Goal: Communication & Community: Answer question/provide support

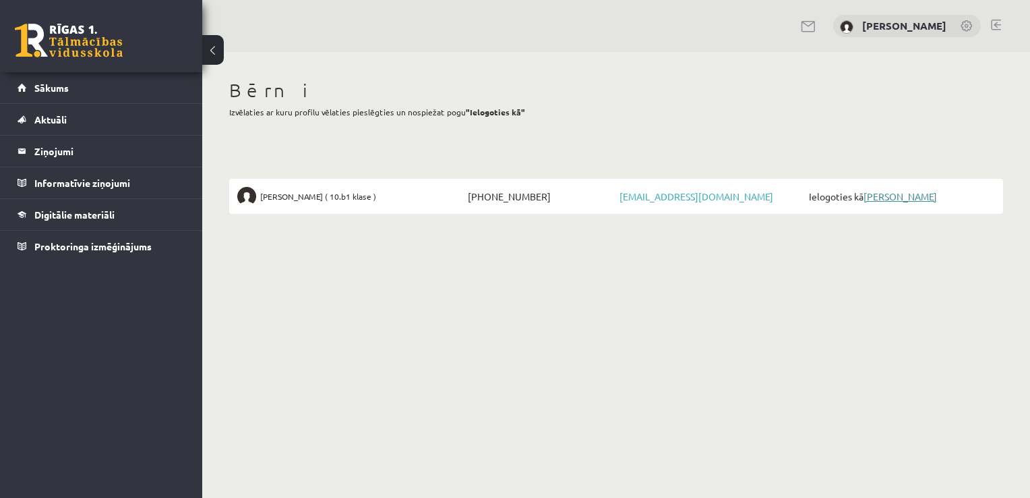
click at [915, 193] on link "[PERSON_NAME]" at bounding box center [900, 196] width 73 height 12
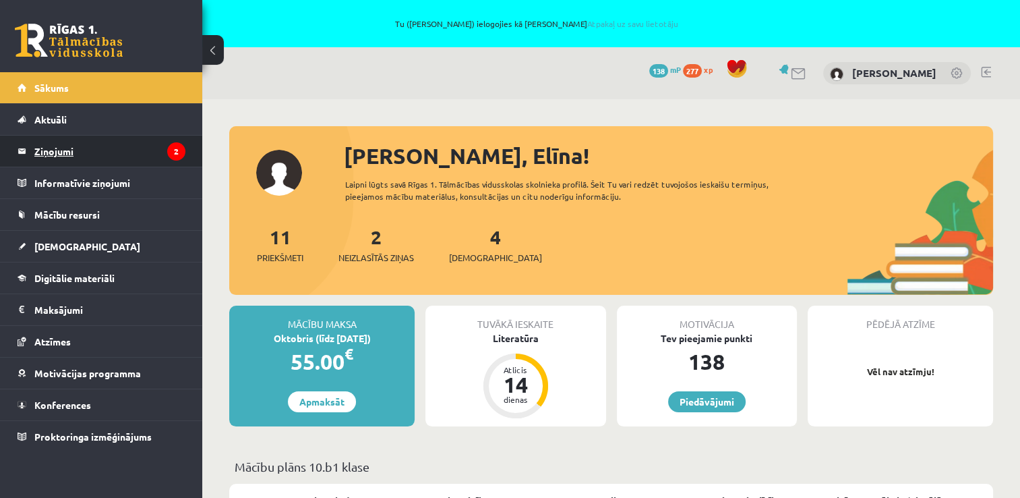
click at [159, 155] on legend "Ziņojumi 2" at bounding box center [109, 151] width 151 height 31
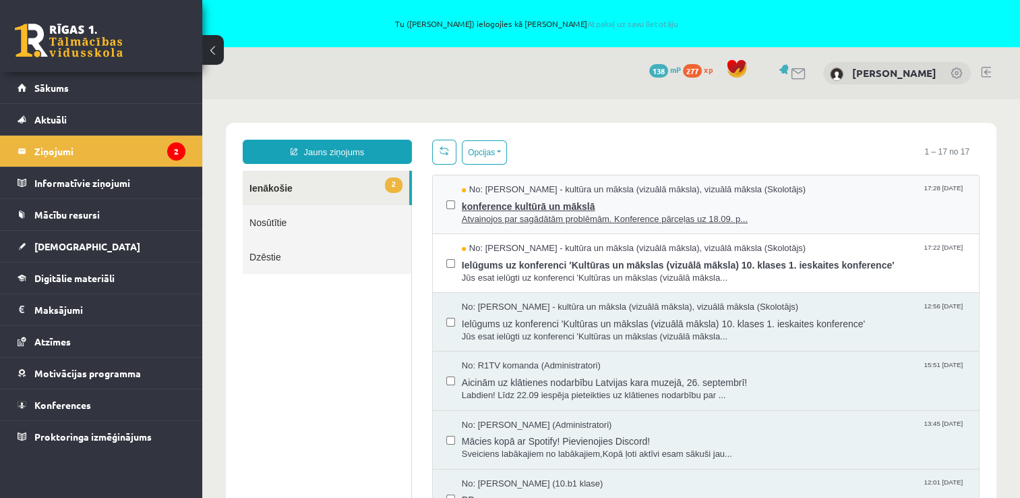
click at [604, 213] on span "Atvainojos par sagādātām problēmām. Konference pārceļas uz 18.09. p..." at bounding box center [714, 219] width 504 height 13
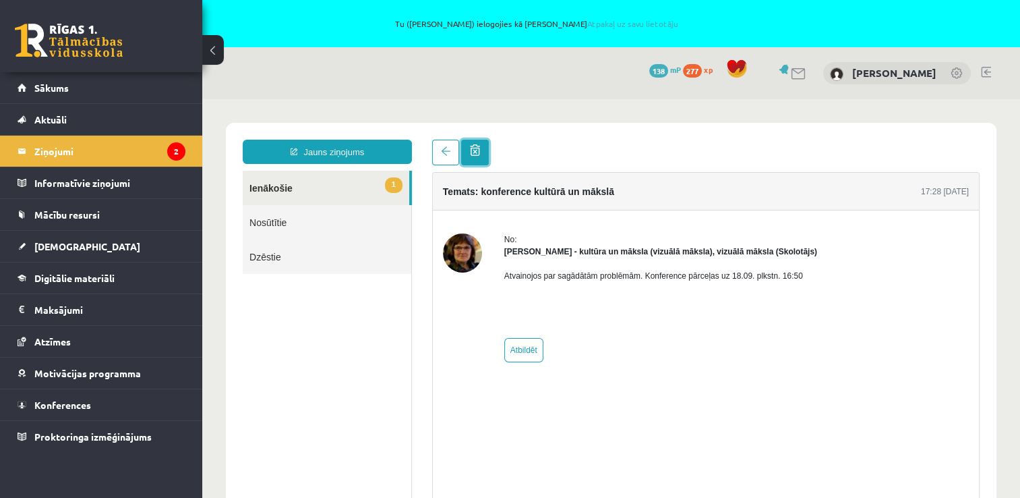
click at [481, 149] on link at bounding box center [475, 153] width 28 height 26
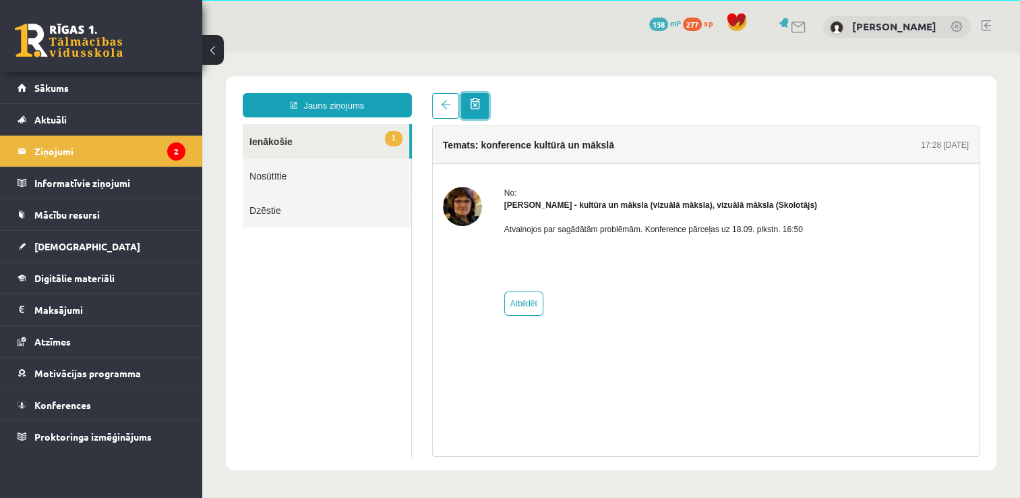
click at [480, 106] on link at bounding box center [475, 106] width 28 height 26
click at [297, 149] on link "1 Ienākošie" at bounding box center [326, 141] width 167 height 34
click at [85, 146] on legend "Ziņojumi 2" at bounding box center [109, 151] width 151 height 31
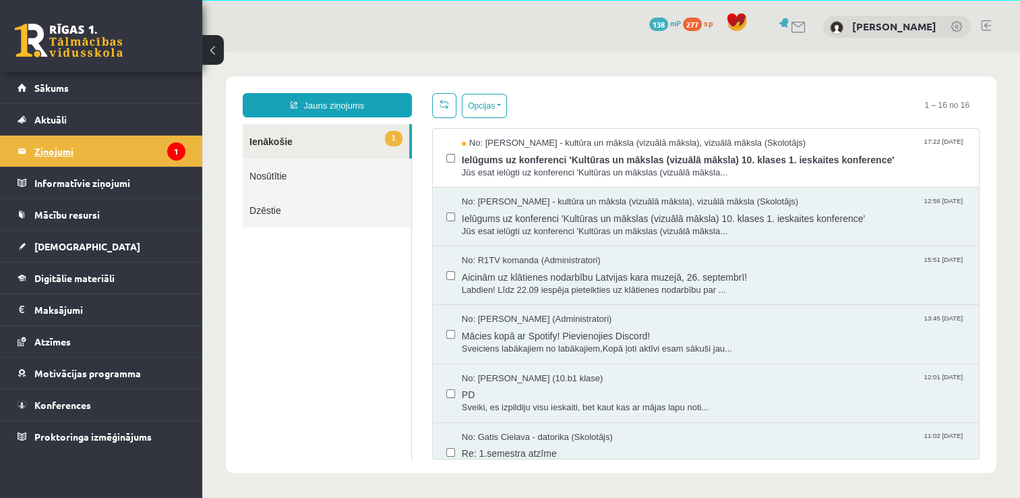
scroll to position [0, 0]
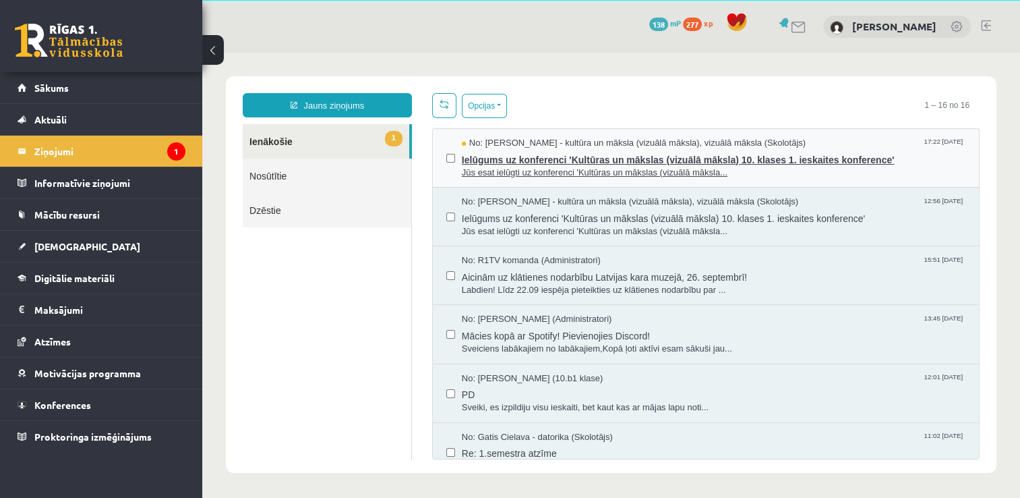
click at [531, 150] on span "Ielūgums uz konferenci 'Kultūras un mākslas (vizuālā māksla) 10. klases 1. iesk…" at bounding box center [714, 158] width 504 height 17
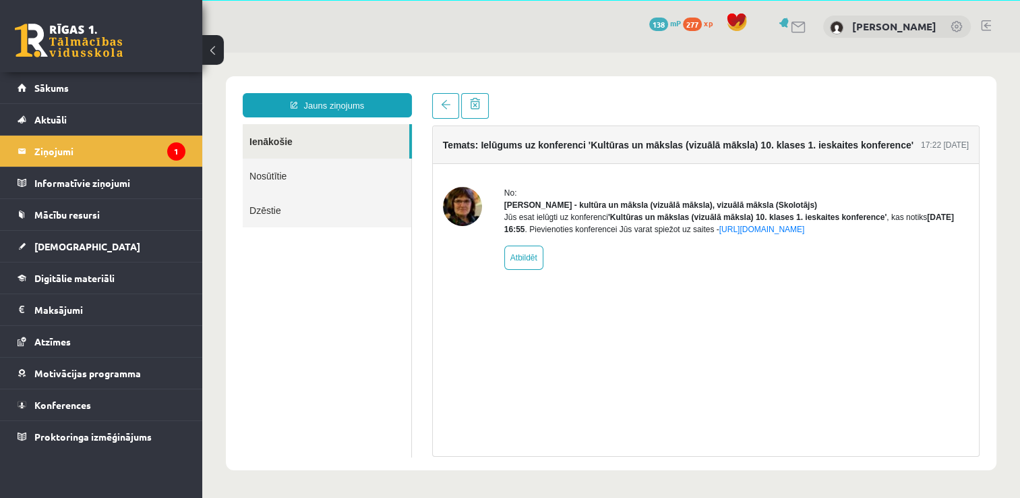
click at [132, 135] on li "Ziņojumi 1" at bounding box center [101, 151] width 202 height 32
click at [129, 156] on legend "Ziņojumi 1" at bounding box center [109, 151] width 151 height 31
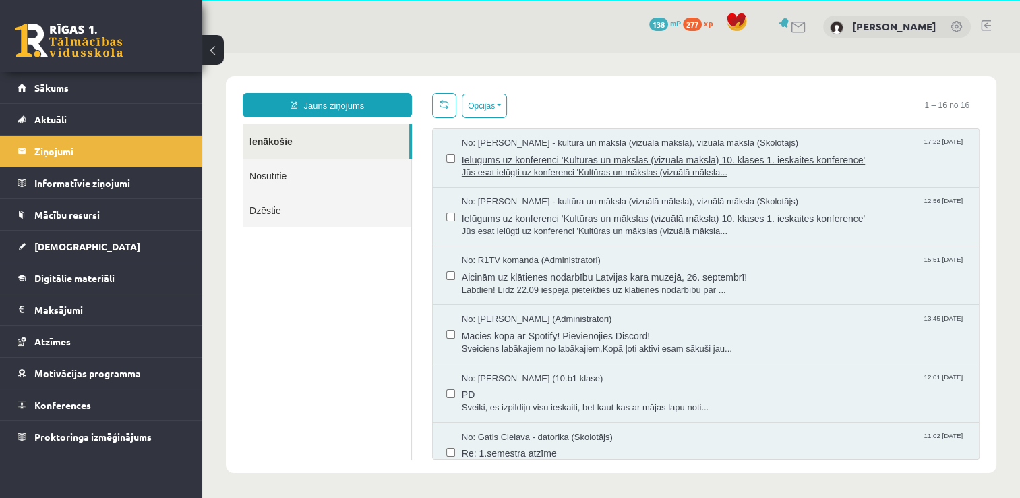
click at [658, 152] on span "Ielūgums uz konferenci 'Kultūras un mākslas (vizuālā māksla) 10. klases 1. iesk…" at bounding box center [714, 158] width 504 height 17
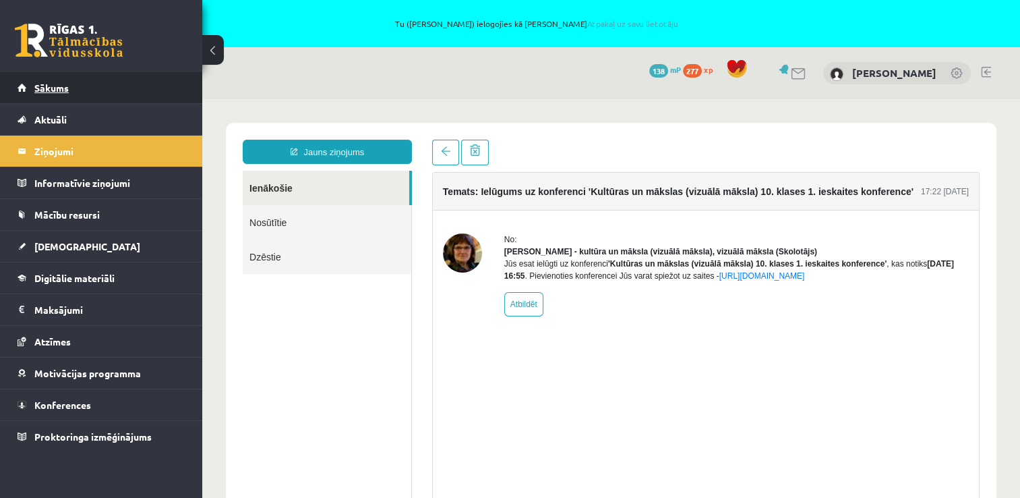
click at [142, 74] on link "Sākums" at bounding box center [102, 87] width 168 height 31
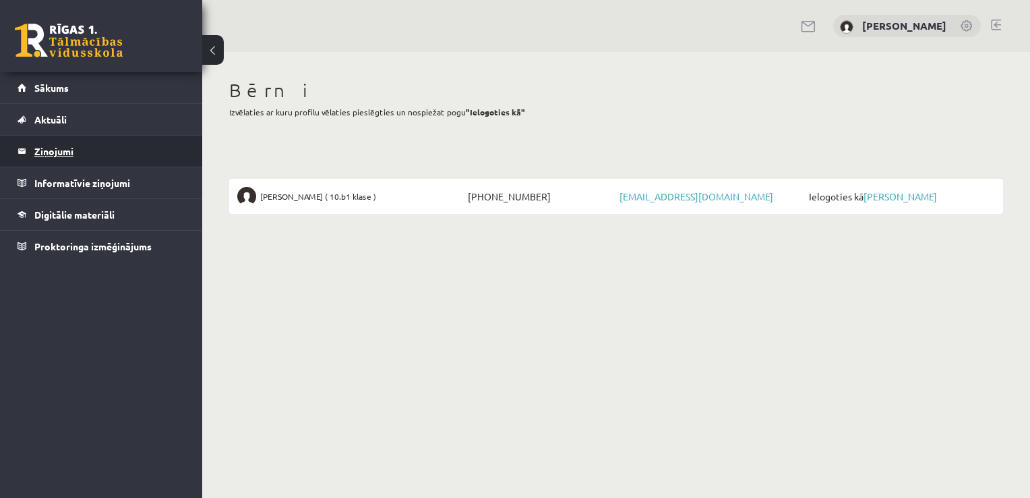
click at [71, 160] on legend "Ziņojumi 0" at bounding box center [109, 151] width 151 height 31
